Goal: Information Seeking & Learning: Learn about a topic

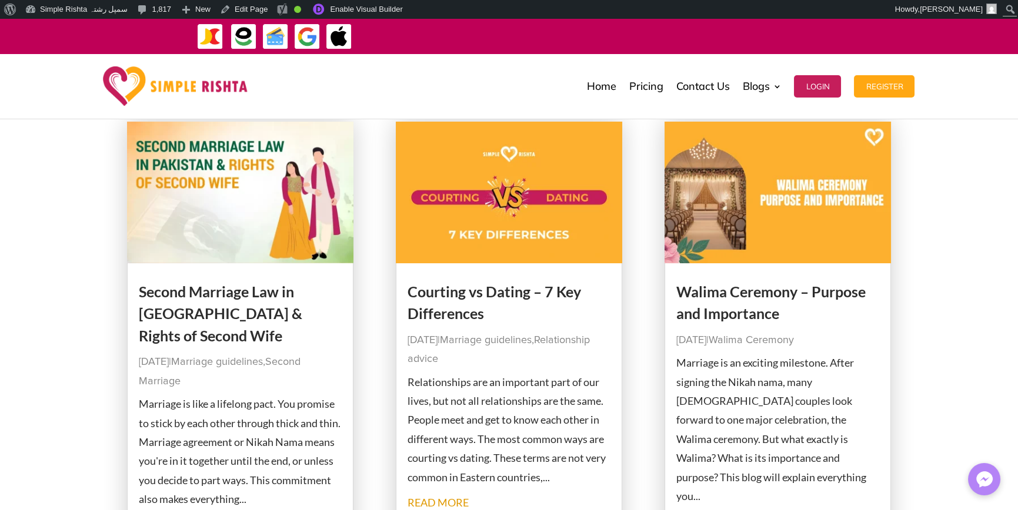
scroll to position [176, 0]
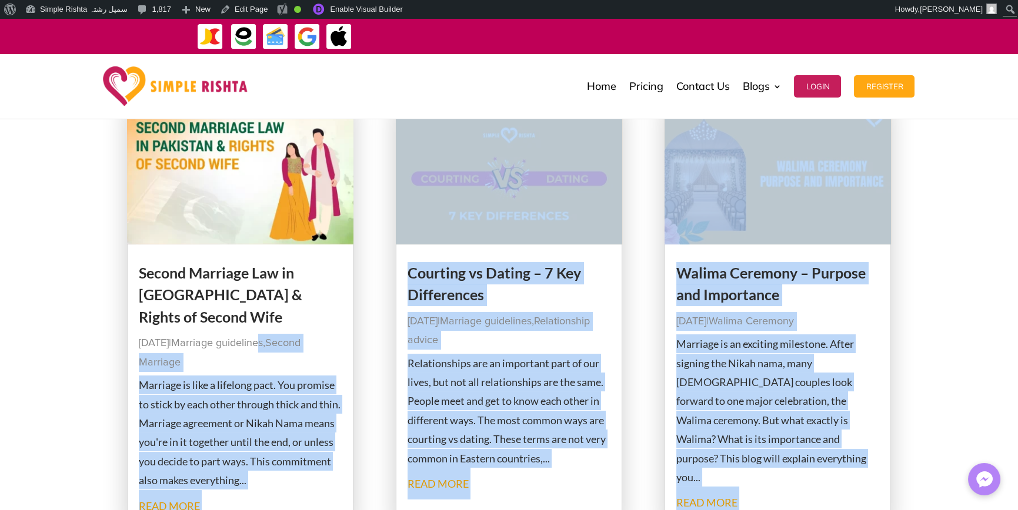
drag, startPoint x: 123, startPoint y: 268, endPoint x: 82, endPoint y: 309, distance: 57.8
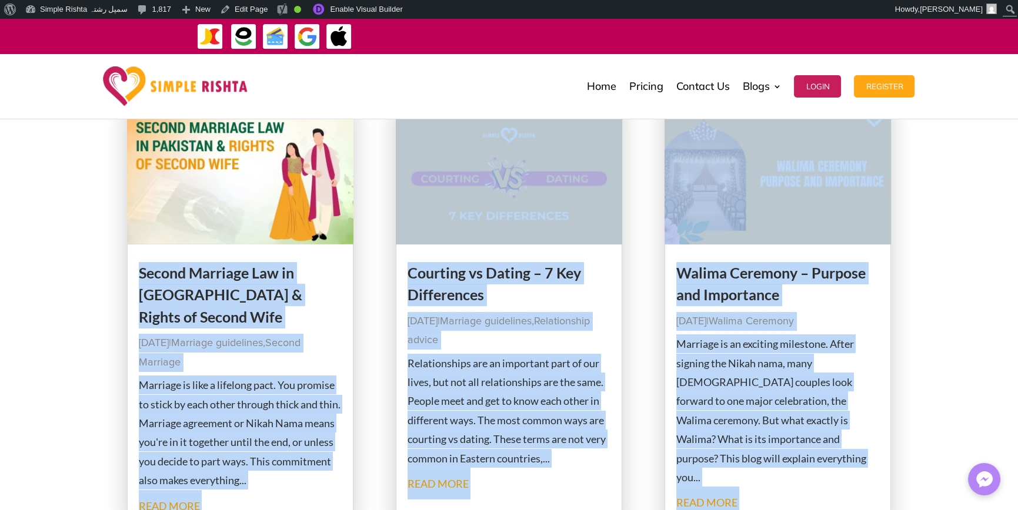
drag, startPoint x: 111, startPoint y: 263, endPoint x: 136, endPoint y: 276, distance: 28.7
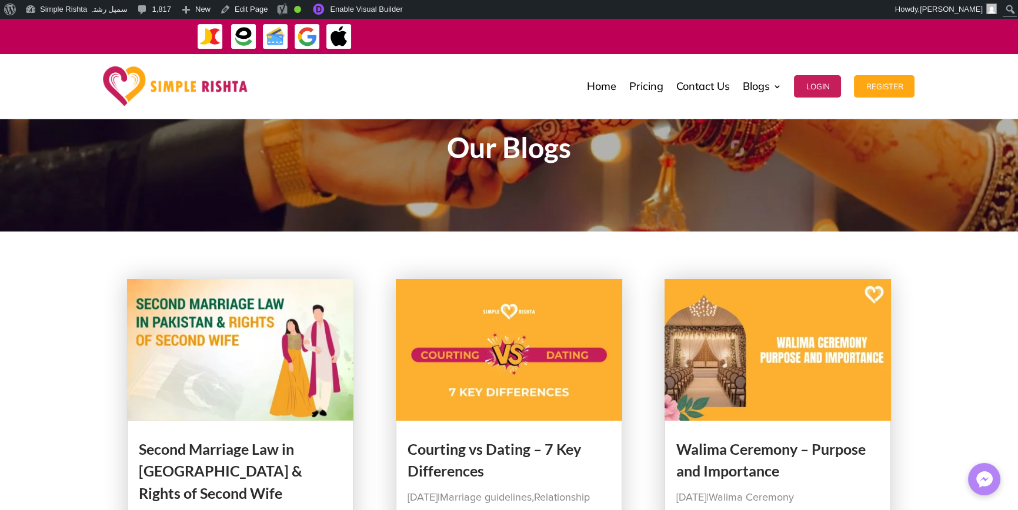
scroll to position [235, 0]
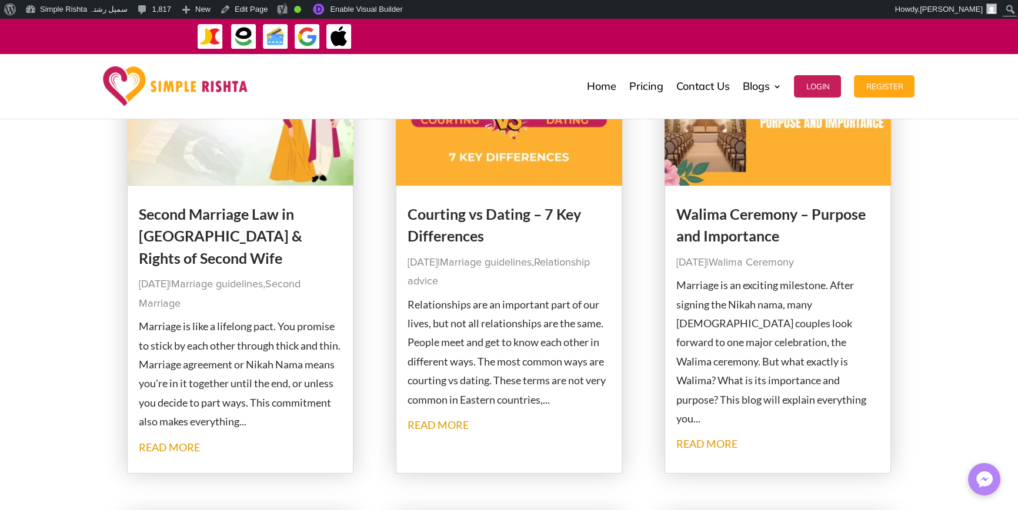
click at [192, 446] on link "read more" at bounding box center [169, 447] width 61 height 13
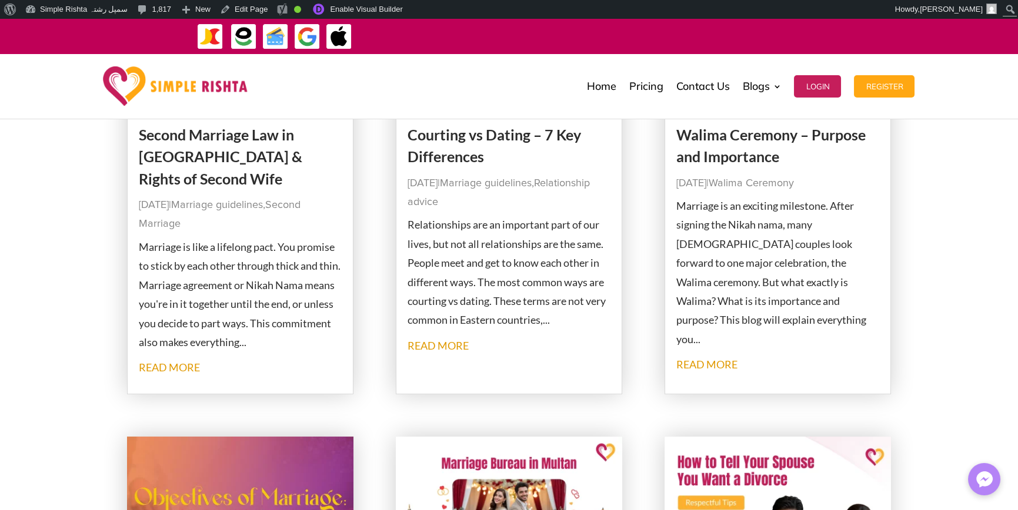
scroll to position [294, 0]
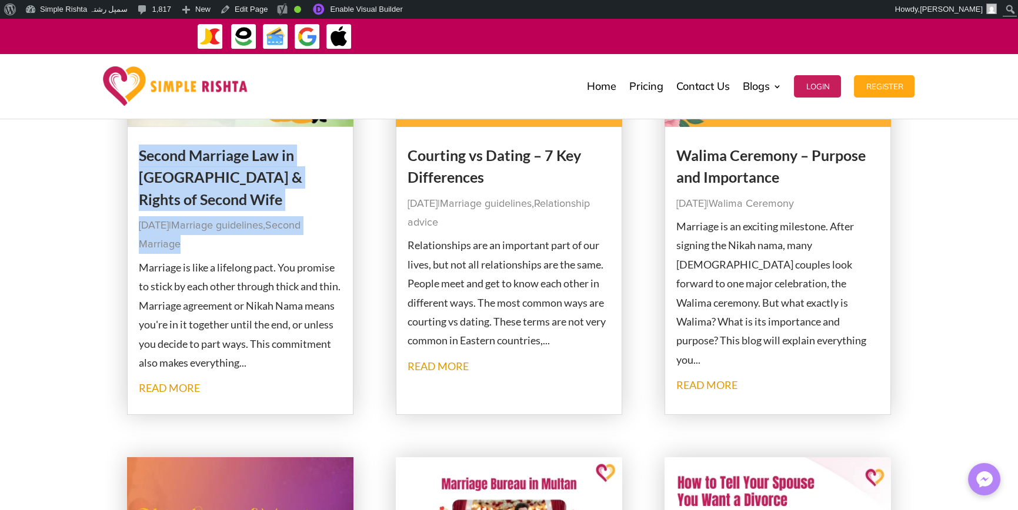
drag, startPoint x: 135, startPoint y: 145, endPoint x: 210, endPoint y: 245, distance: 125.1
click at [210, 245] on article "Second Marriage Law in [GEOGRAPHIC_DATA] & Rights of Second Wife [DATE] | Marri…" at bounding box center [240, 200] width 227 height 430
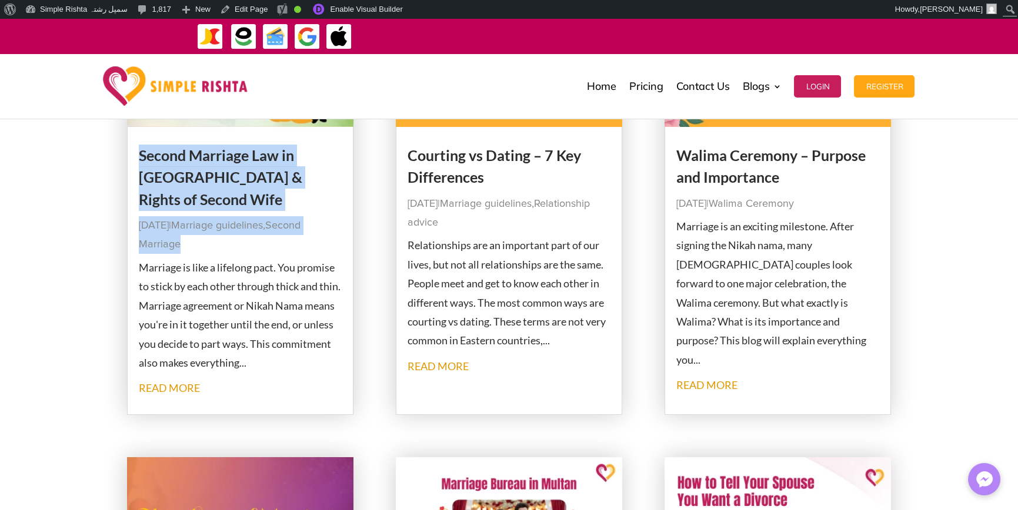
drag, startPoint x: 192, startPoint y: 247, endPoint x: 136, endPoint y: 153, distance: 108.9
click at [136, 153] on article "Second Marriage Law in [GEOGRAPHIC_DATA] & Rights of Second Wife [DATE] | Marri…" at bounding box center [240, 200] width 227 height 430
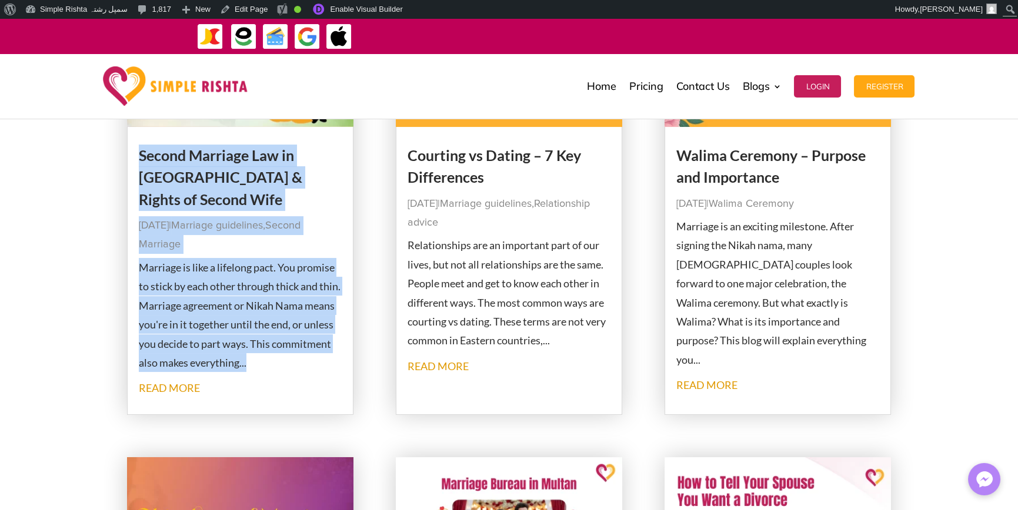
drag, startPoint x: 129, startPoint y: 138, endPoint x: 309, endPoint y: 365, distance: 289.3
click at [309, 365] on article "Second Marriage Law in [GEOGRAPHIC_DATA] & Rights of Second Wife [DATE] | Marri…" at bounding box center [240, 200] width 227 height 430
click at [287, 359] on p "Marriage is like a lifelong pact. You promise to stick by each other through th…" at bounding box center [240, 315] width 203 height 114
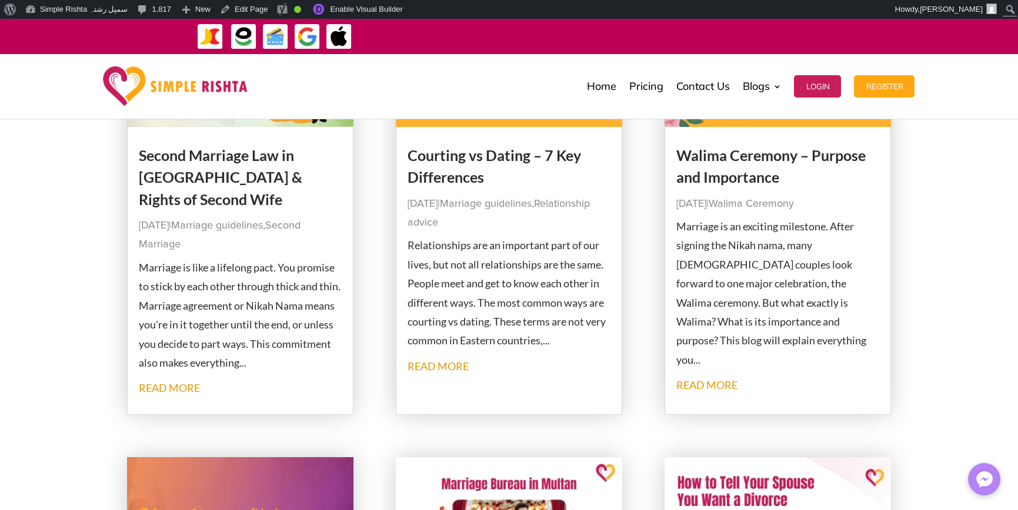
click at [263, 363] on p "Marriage is like a lifelong pact. You promise to stick by each other through th…" at bounding box center [240, 315] width 203 height 114
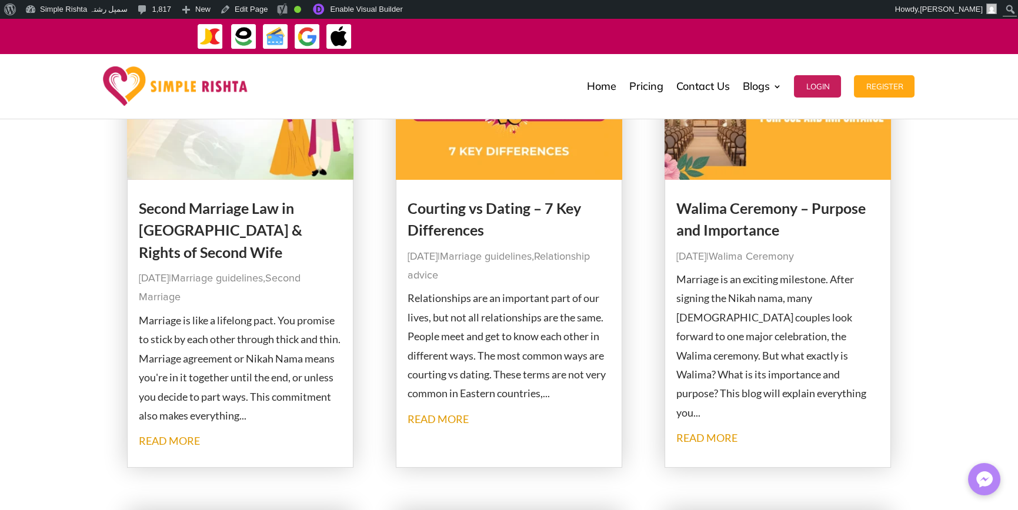
scroll to position [0, 0]
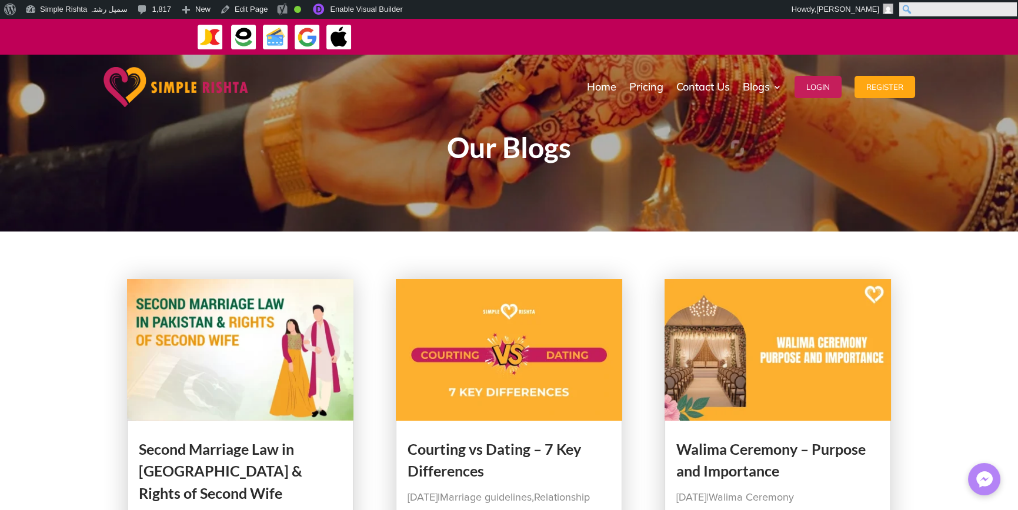
click at [1015, 7] on input "Search" at bounding box center [958, 9] width 118 height 14
paste input "**********"
type input "**********"
click input "******" at bounding box center [0, 0] width 0 height 0
